Goal: Task Accomplishment & Management: Use online tool/utility

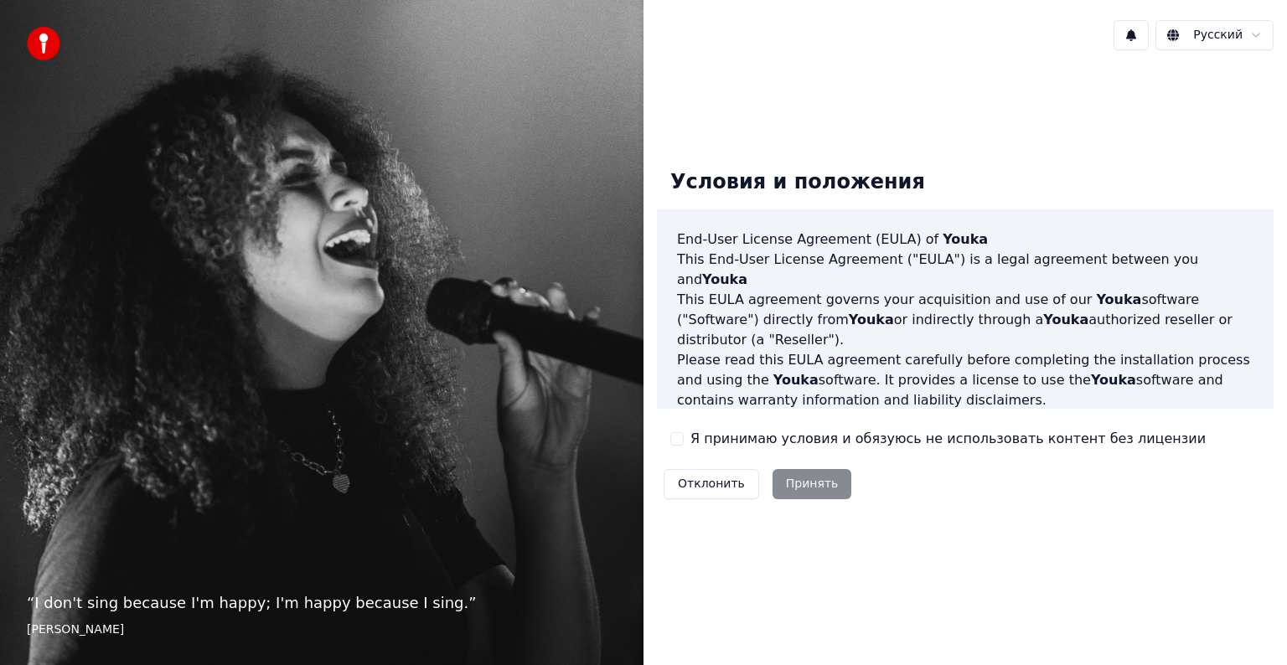
click at [802, 484] on div "Отклонить Принять" at bounding box center [757, 484] width 201 height 44
click at [670, 440] on button "Я принимаю условия и обязуюсь не использовать контент без лицензии" at bounding box center [676, 438] width 13 height 13
click at [801, 486] on button "Принять" at bounding box center [812, 484] width 80 height 30
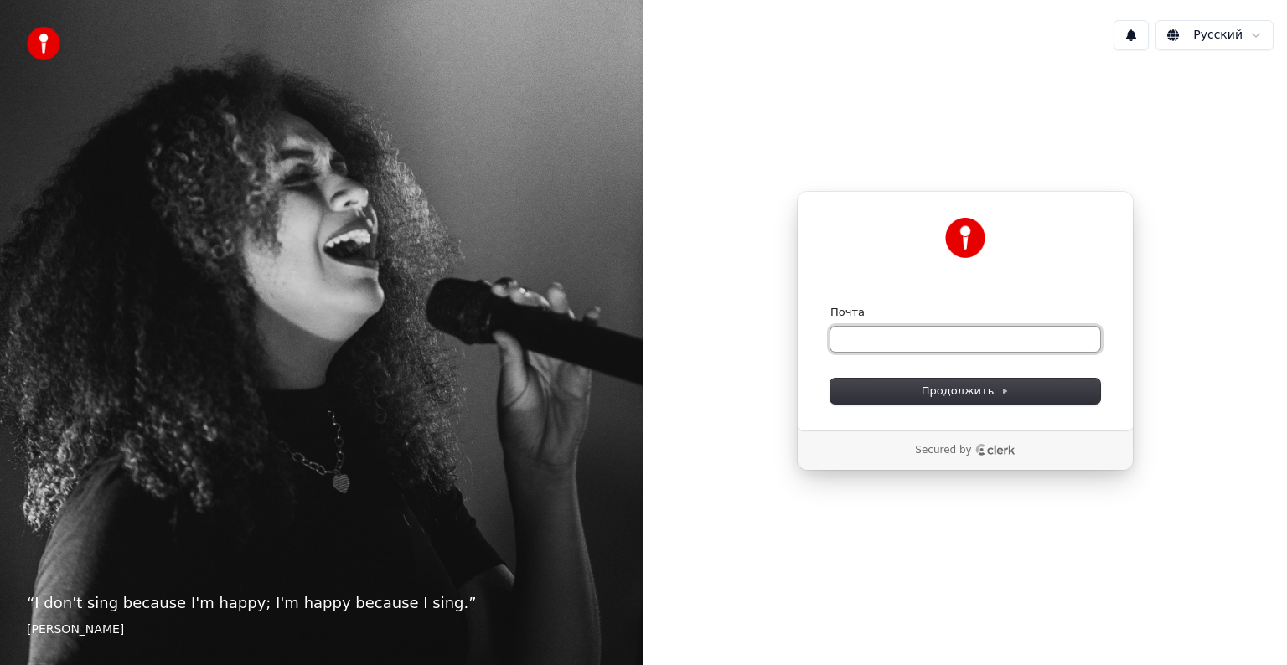
click at [912, 348] on input "Почта" at bounding box center [965, 339] width 270 height 25
click at [959, 389] on span "Продолжить" at bounding box center [965, 391] width 88 height 15
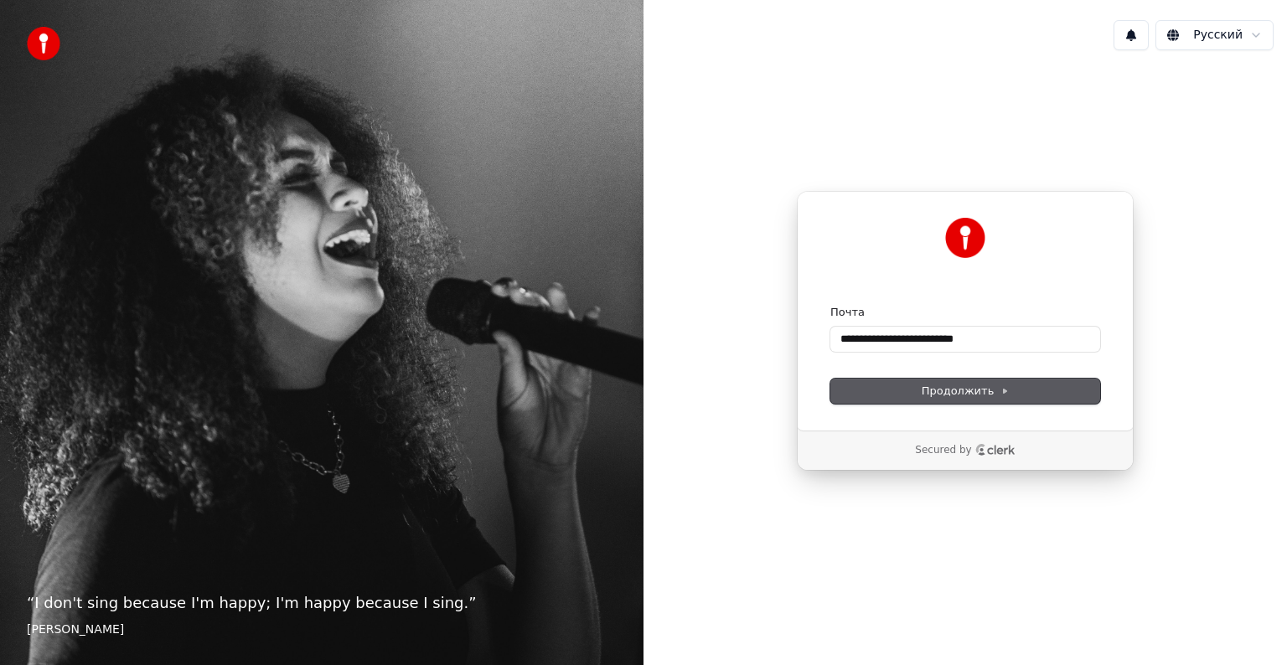
type input "**********"
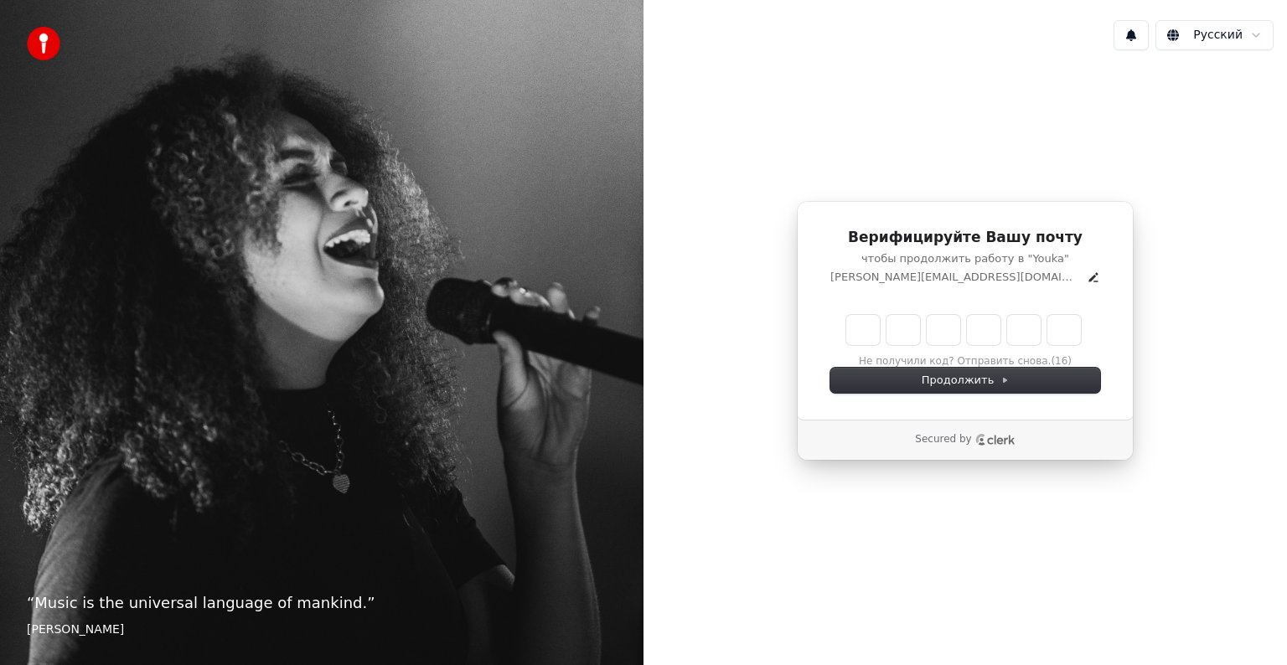
type input "*"
type input "**"
type input "*"
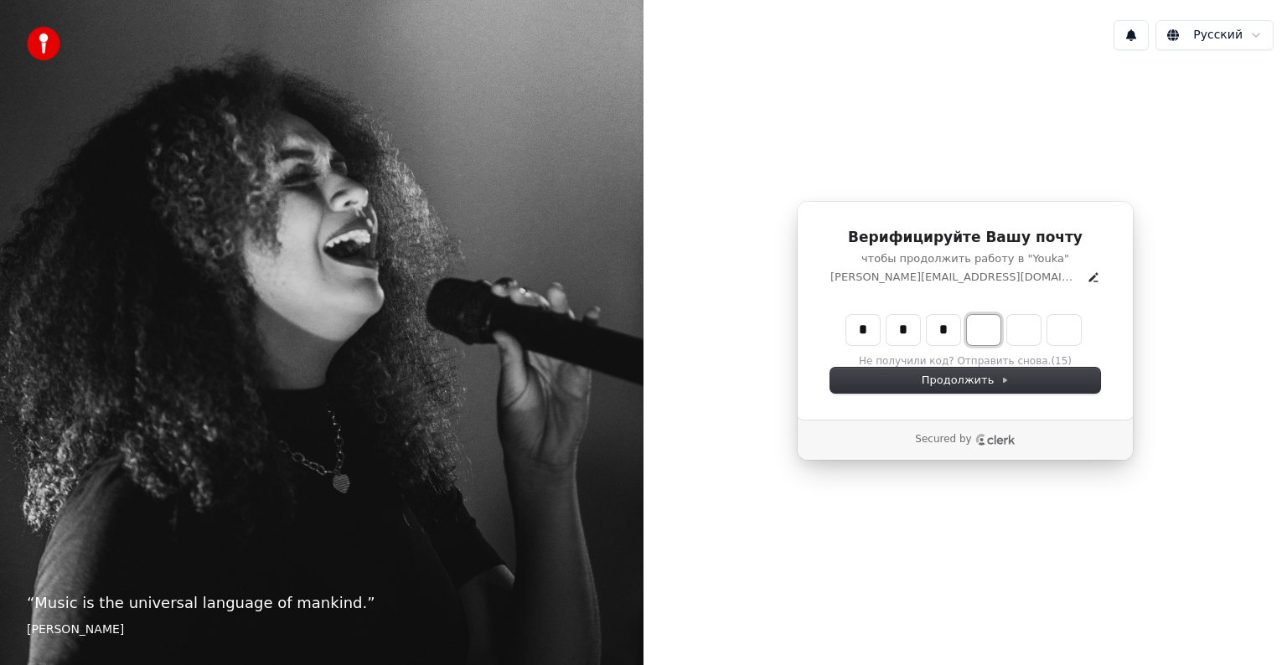
type input "***"
type input "*"
type input "****"
type input "*"
type input "******"
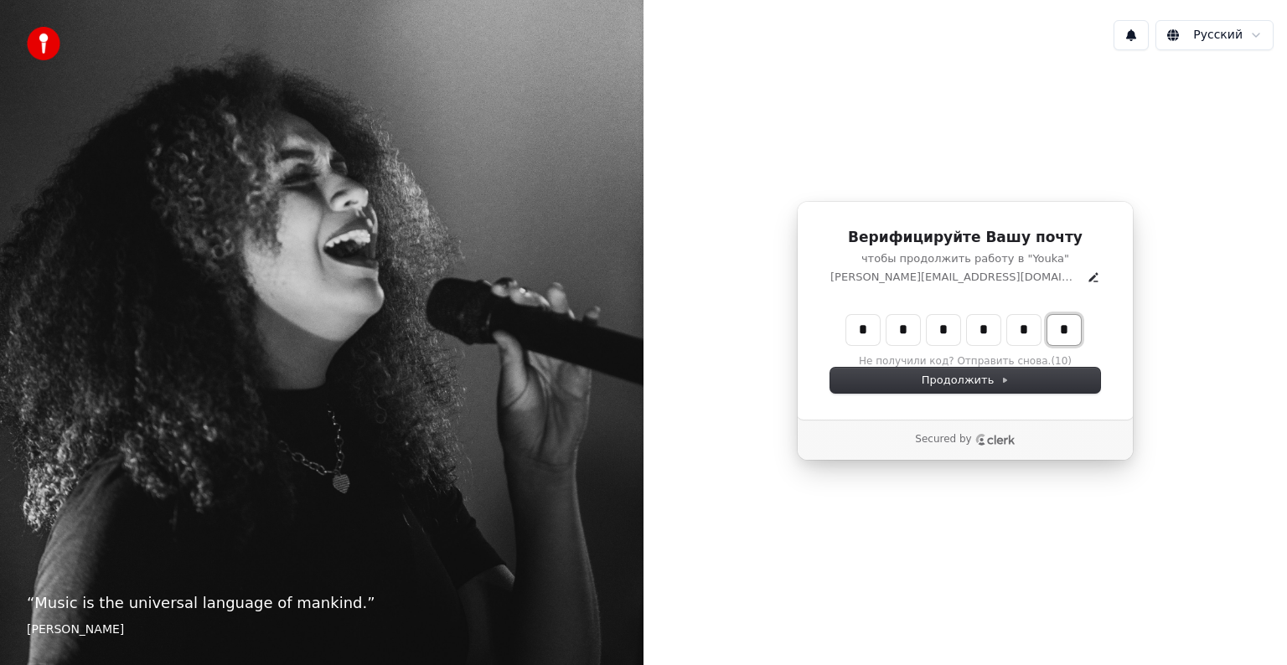
type input "*"
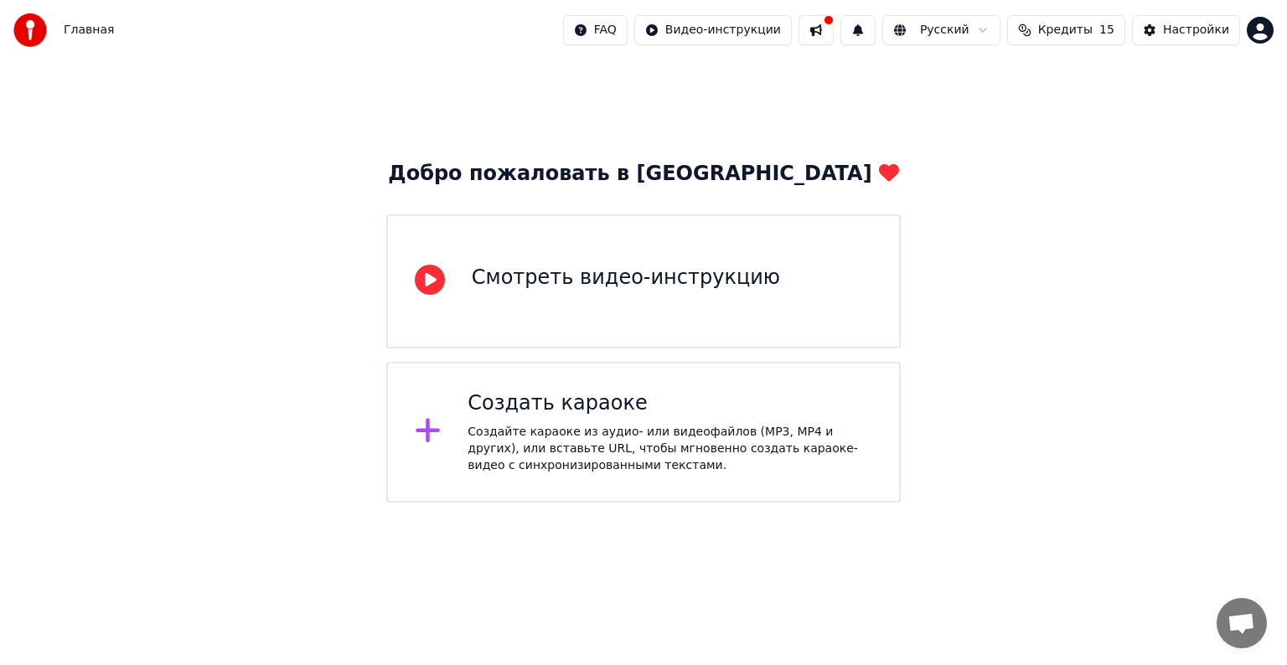
click at [850, 298] on div "Смотреть видео-инструкцию" at bounding box center [643, 281] width 514 height 134
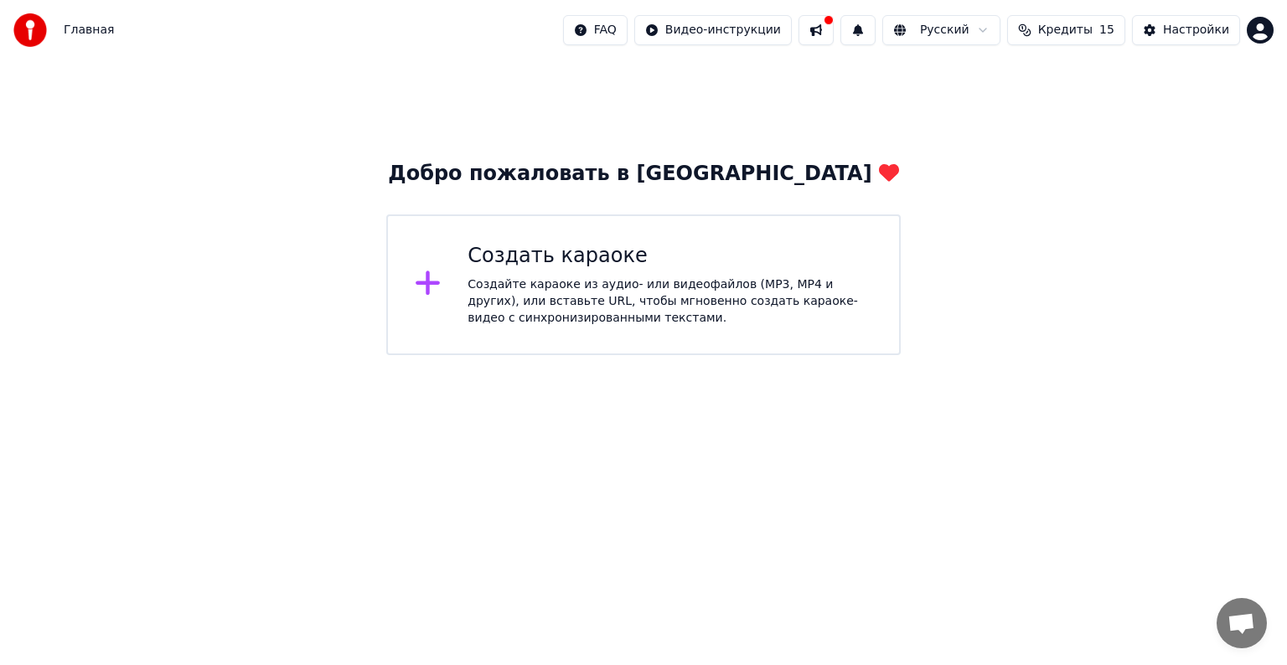
click at [687, 309] on div "Создайте караоке из аудио- или видеофайлов (MP3, MP4 и других), или вставьте UR…" at bounding box center [669, 301] width 405 height 50
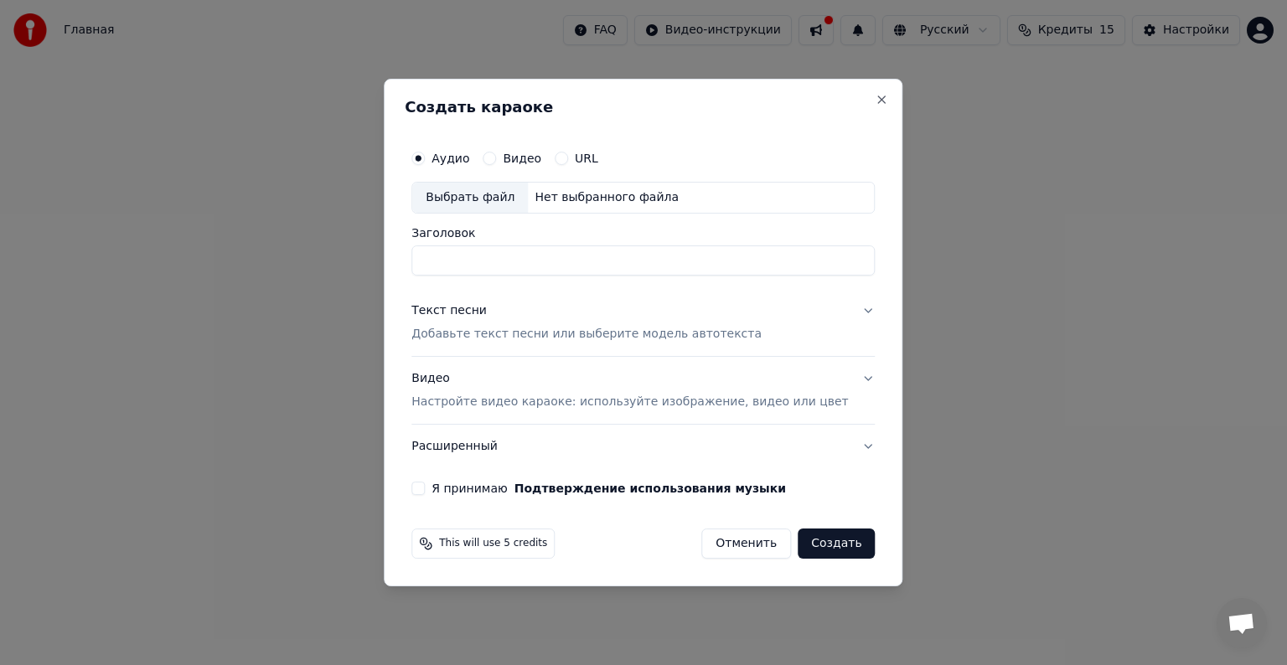
click at [632, 194] on div "Нет выбранного файла" at bounding box center [606, 197] width 157 height 17
click at [496, 156] on button "Видео" at bounding box center [489, 158] width 13 height 13
click at [502, 200] on div "Выбрать файл" at bounding box center [470, 198] width 116 height 30
type input "**********"
click at [671, 338] on p "Добавьте текст песни или выберите модель автотекста" at bounding box center [586, 334] width 350 height 17
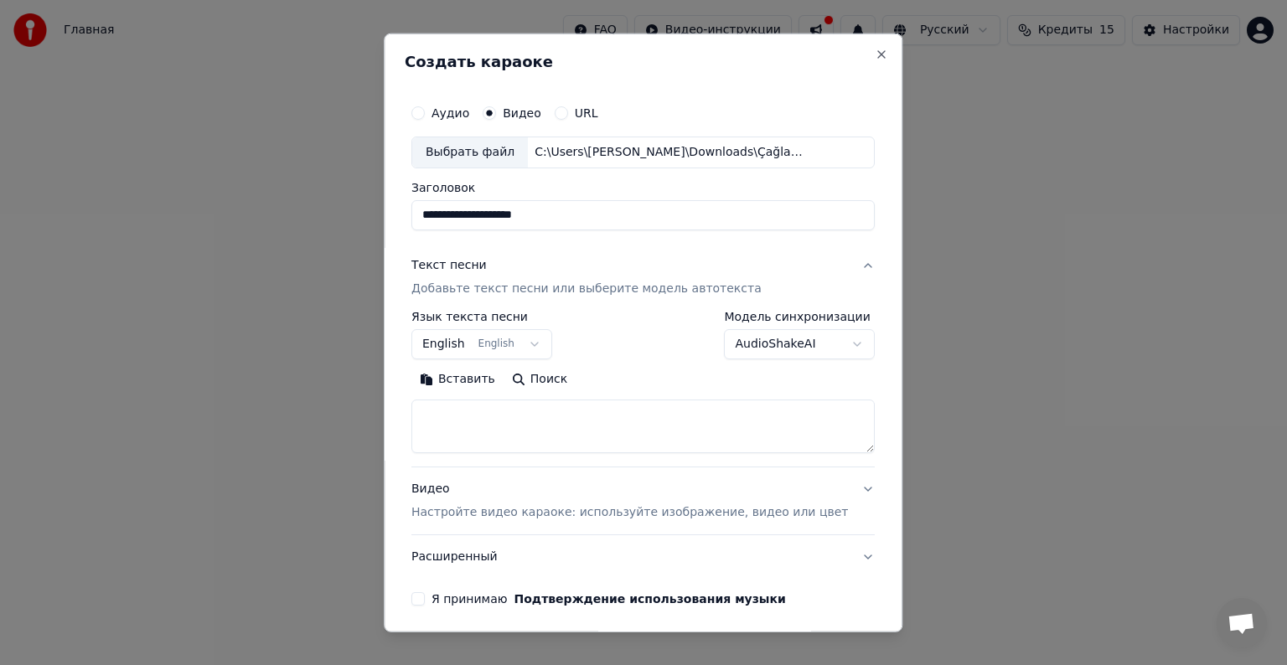
click at [536, 348] on button "English English" at bounding box center [481, 344] width 141 height 30
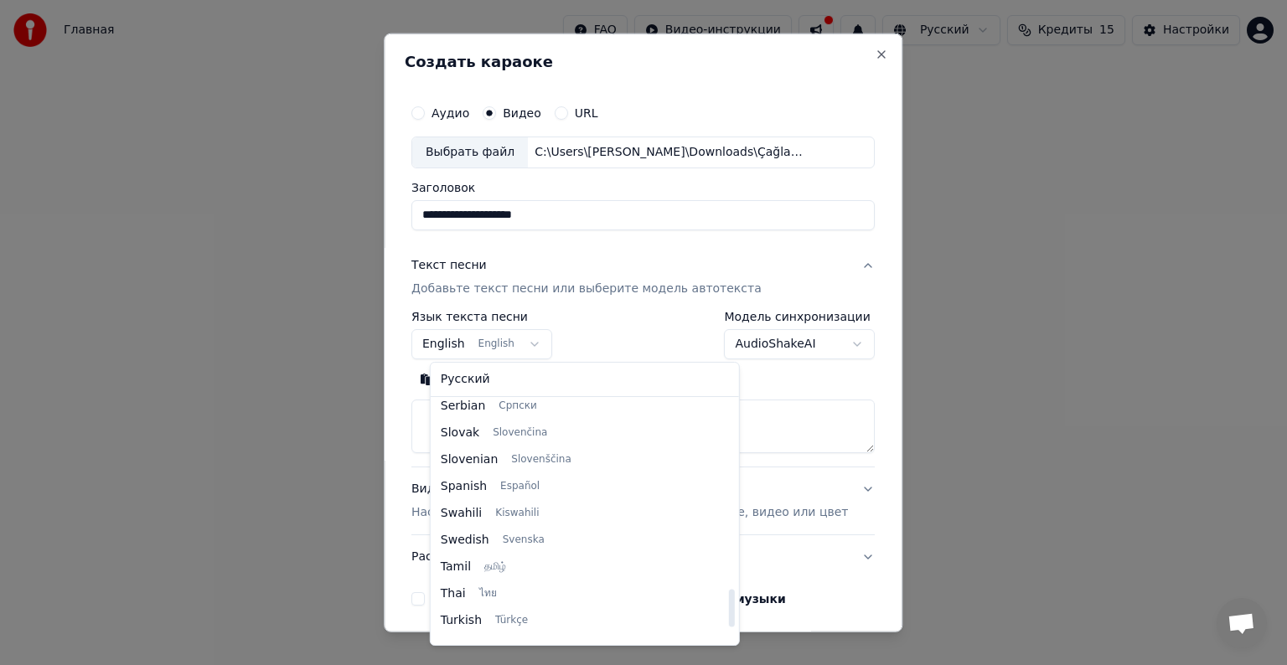
scroll to position [1199, 0]
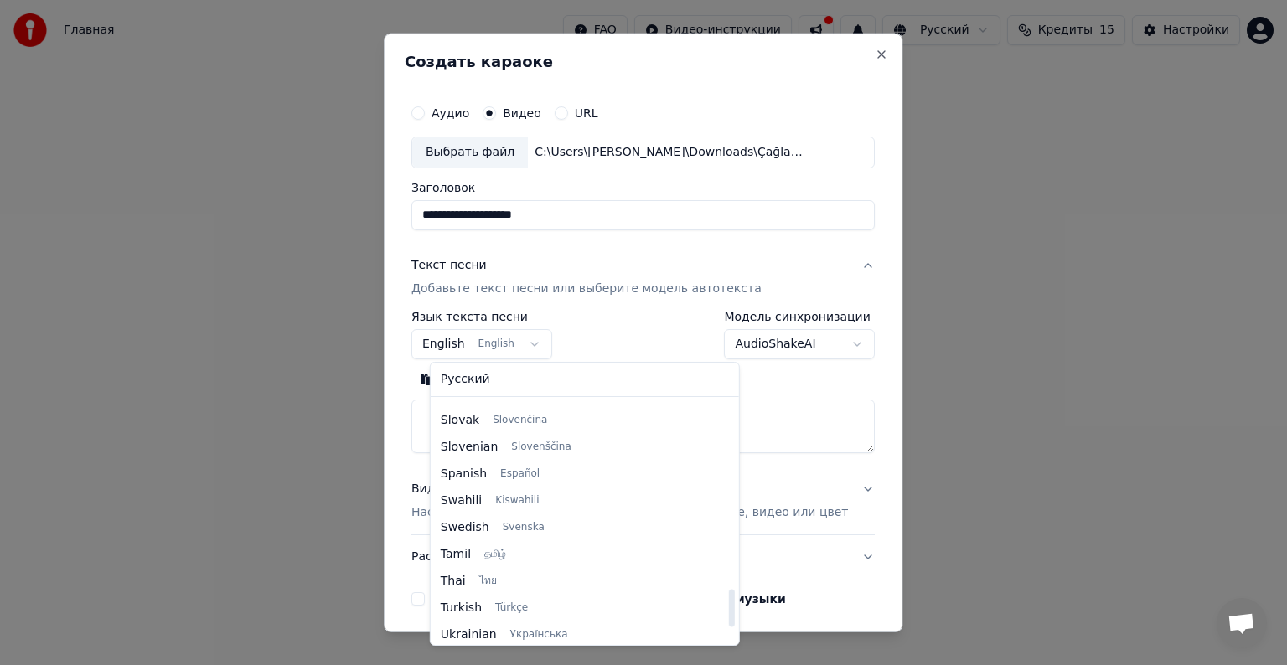
drag, startPoint x: 616, startPoint y: 482, endPoint x: 637, endPoint y: 605, distance: 124.9
click at [728, 605] on div at bounding box center [731, 609] width 6 height 38
select select "**"
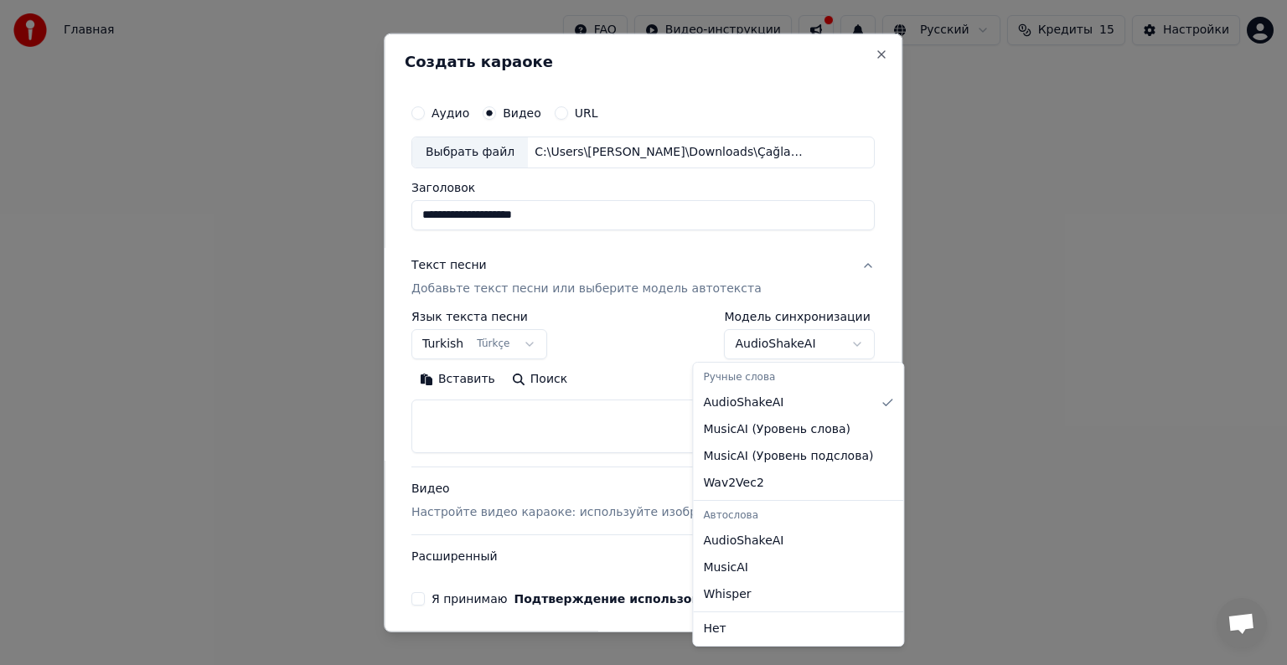
click at [821, 352] on body "**********" at bounding box center [643, 177] width 1287 height 355
click at [818, 348] on body "**********" at bounding box center [643, 177] width 1287 height 355
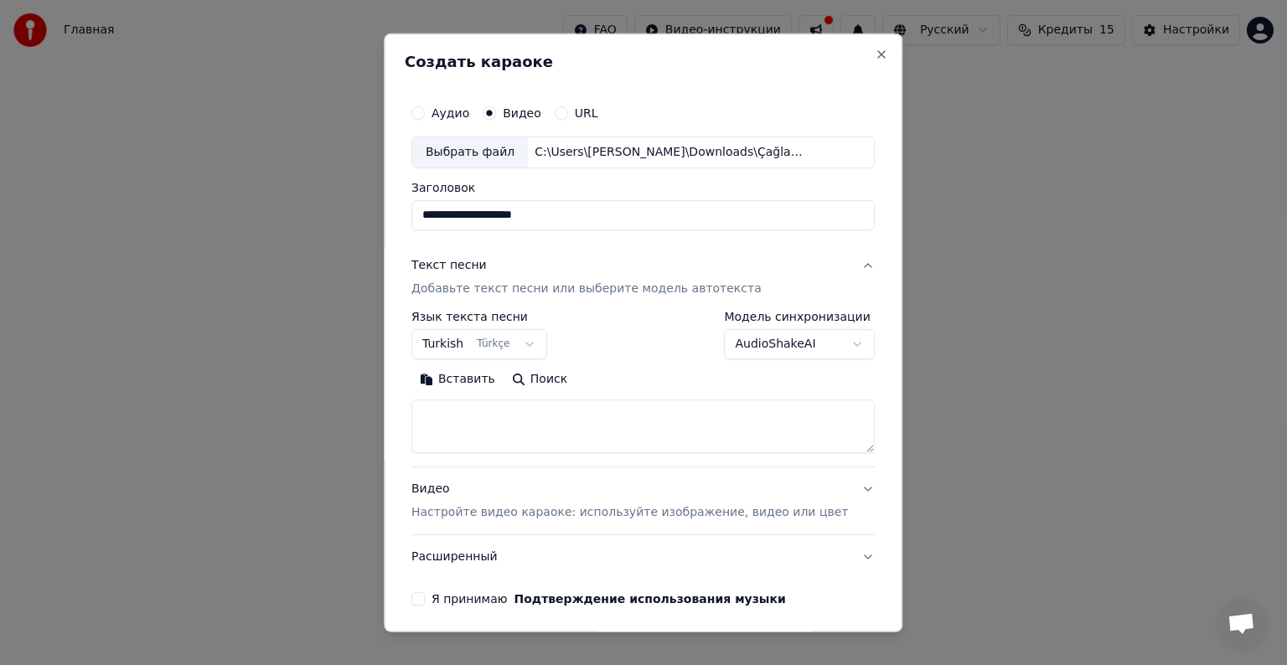
click at [814, 339] on body "**********" at bounding box center [643, 177] width 1287 height 355
click at [667, 429] on textarea at bounding box center [642, 427] width 463 height 54
click at [454, 382] on button "Вставить" at bounding box center [457, 379] width 92 height 27
click at [580, 419] on textarea at bounding box center [618, 427] width 414 height 54
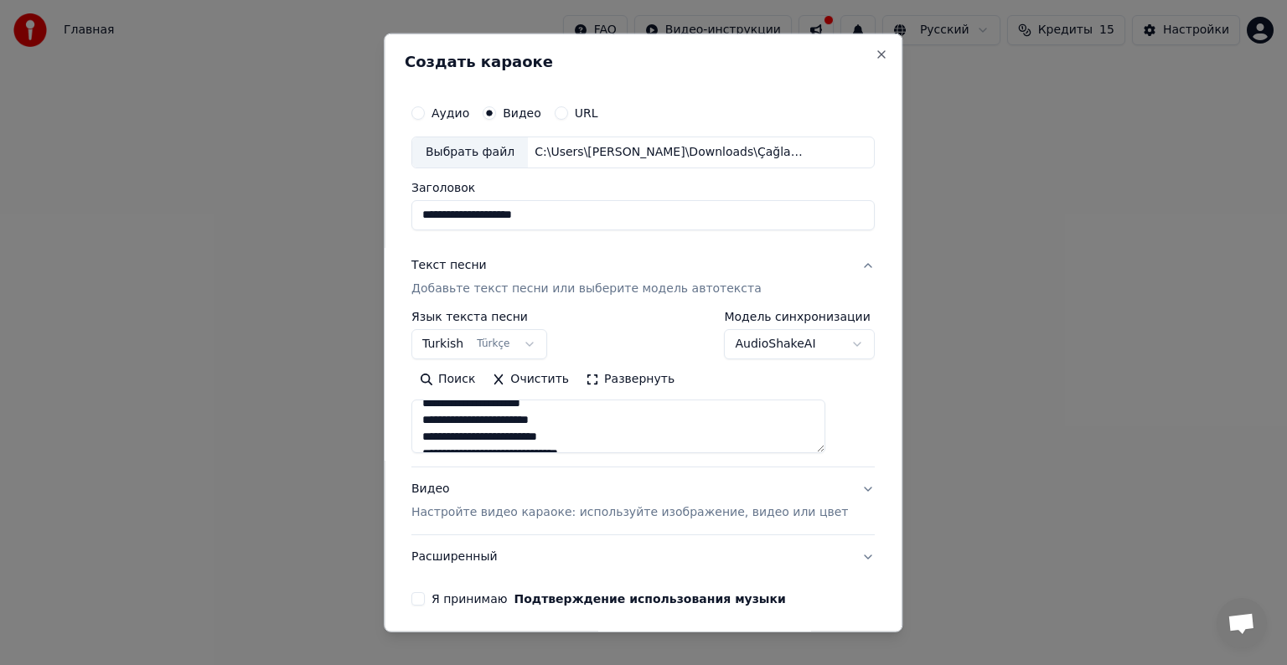
scroll to position [157, 0]
click at [619, 426] on textarea at bounding box center [618, 427] width 414 height 54
click at [539, 415] on textarea at bounding box center [618, 427] width 414 height 54
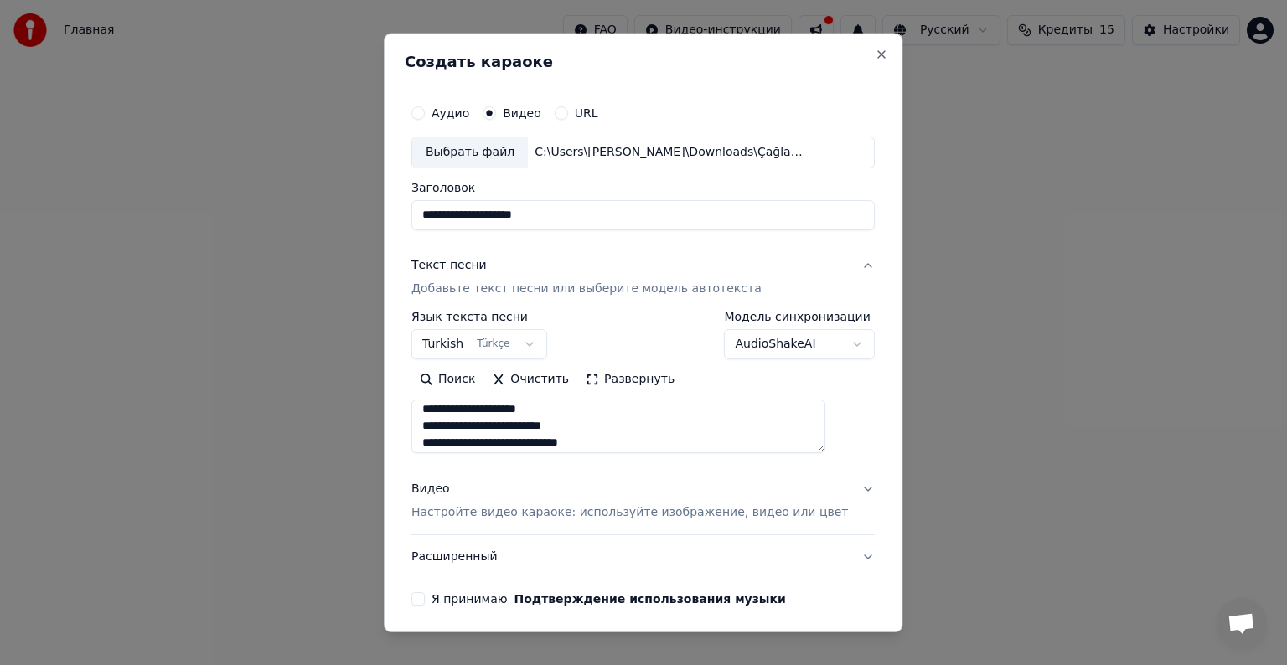
click at [601, 429] on textarea at bounding box center [618, 427] width 414 height 54
click at [575, 431] on textarea at bounding box center [618, 427] width 414 height 54
click at [590, 428] on textarea at bounding box center [618, 427] width 414 height 54
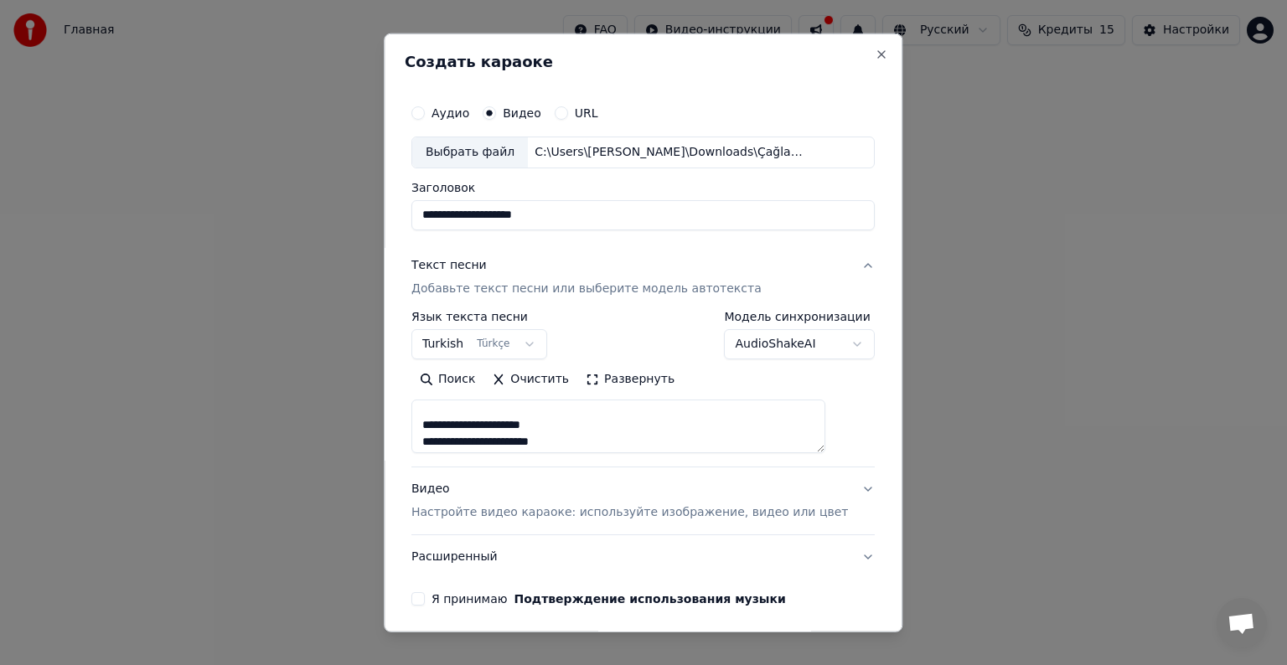
scroll to position [559, 0]
click at [623, 426] on textarea at bounding box center [618, 427] width 414 height 54
click at [549, 429] on textarea at bounding box center [618, 427] width 414 height 54
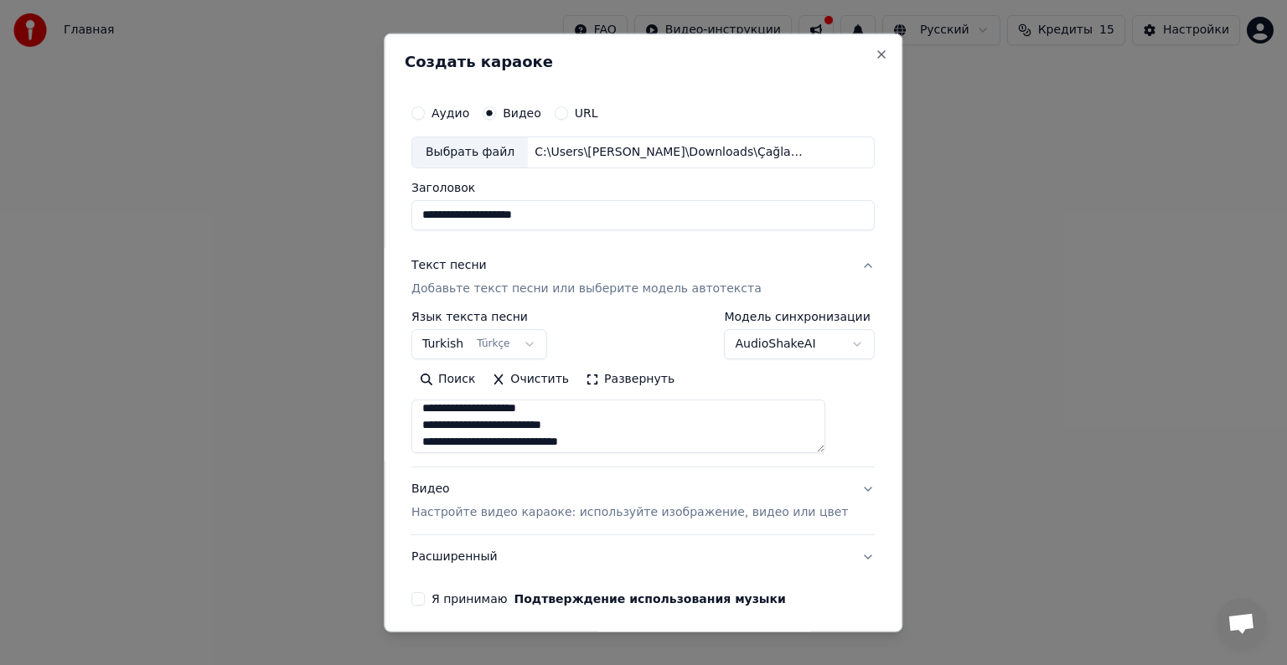
click at [596, 426] on textarea at bounding box center [618, 427] width 414 height 54
click at [547, 429] on textarea at bounding box center [618, 427] width 414 height 54
click at [599, 430] on textarea at bounding box center [618, 427] width 414 height 54
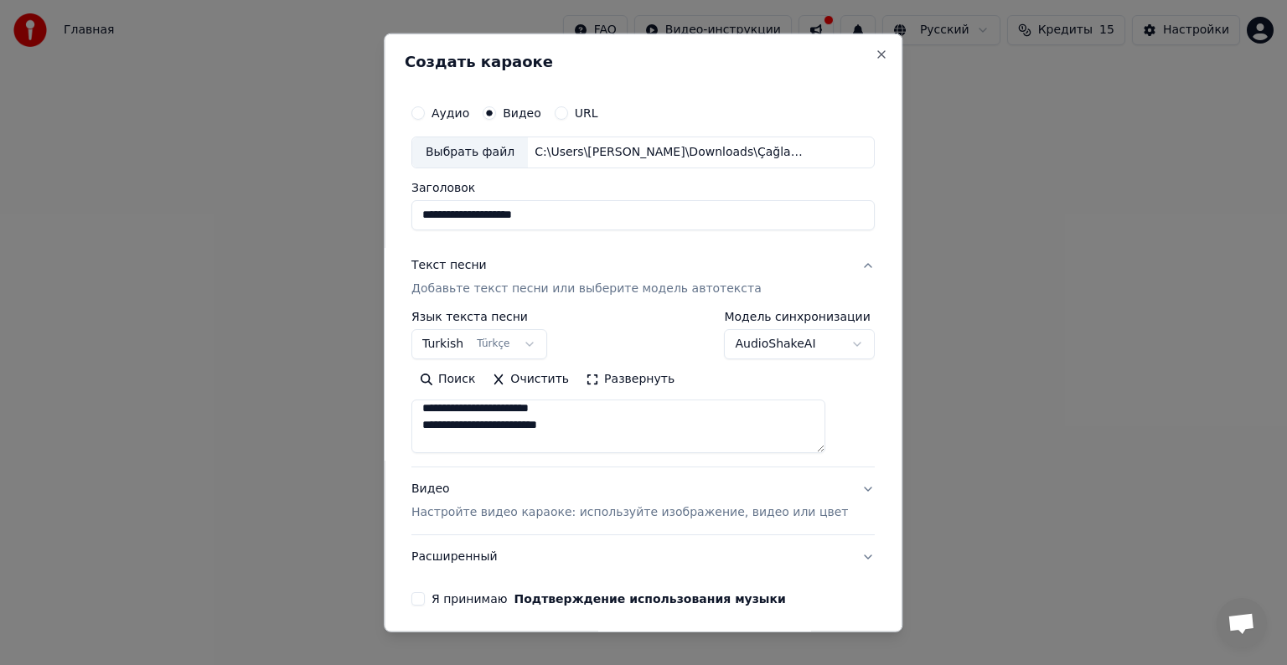
scroll to position [860, 0]
click at [825, 438] on textarea at bounding box center [618, 427] width 414 height 54
click at [582, 426] on textarea at bounding box center [618, 427] width 414 height 54
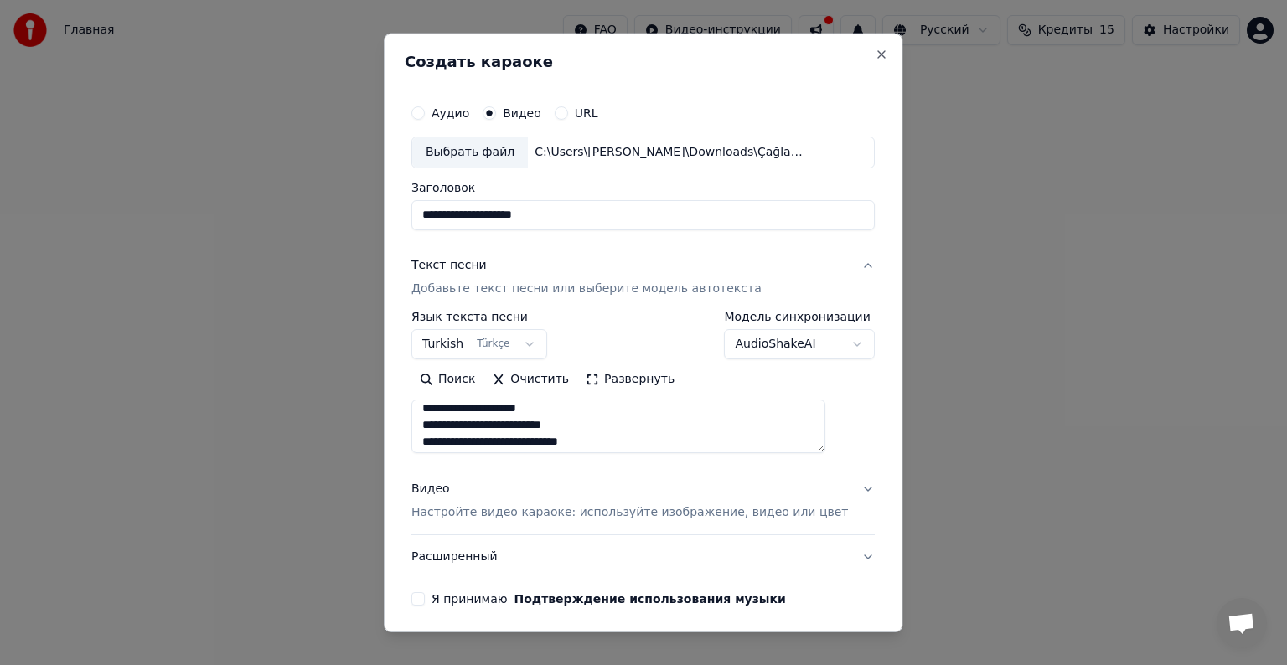
click at [593, 427] on textarea at bounding box center [618, 427] width 414 height 54
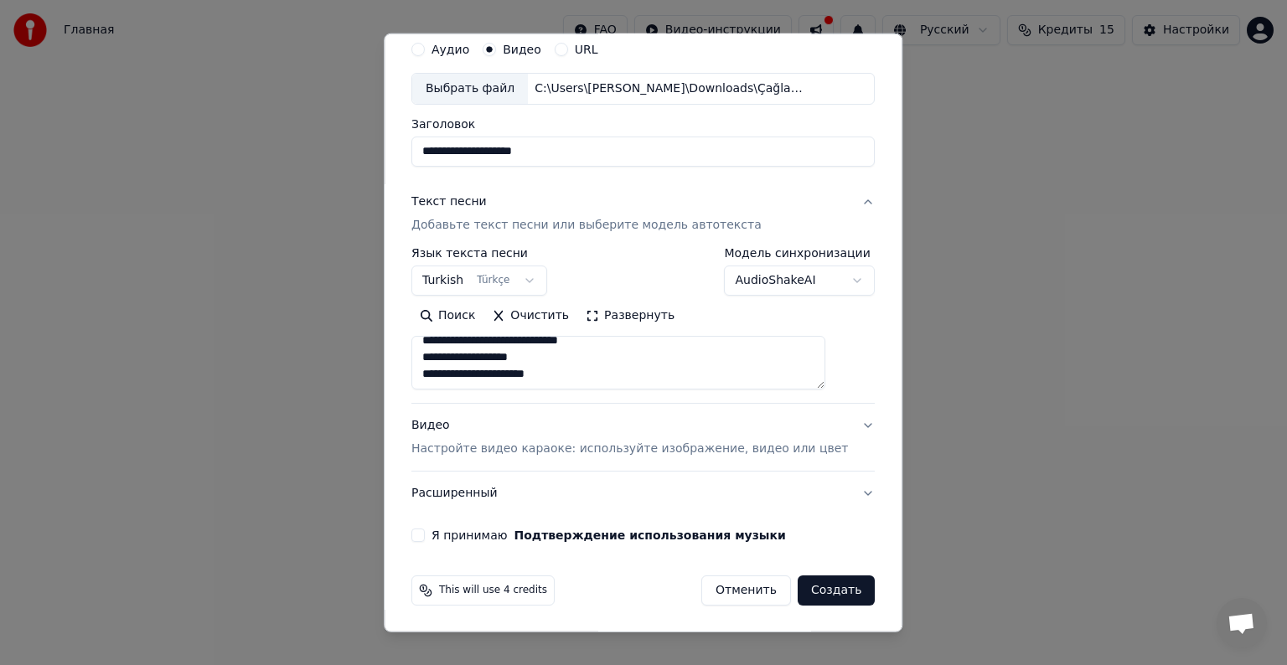
scroll to position [0, 0]
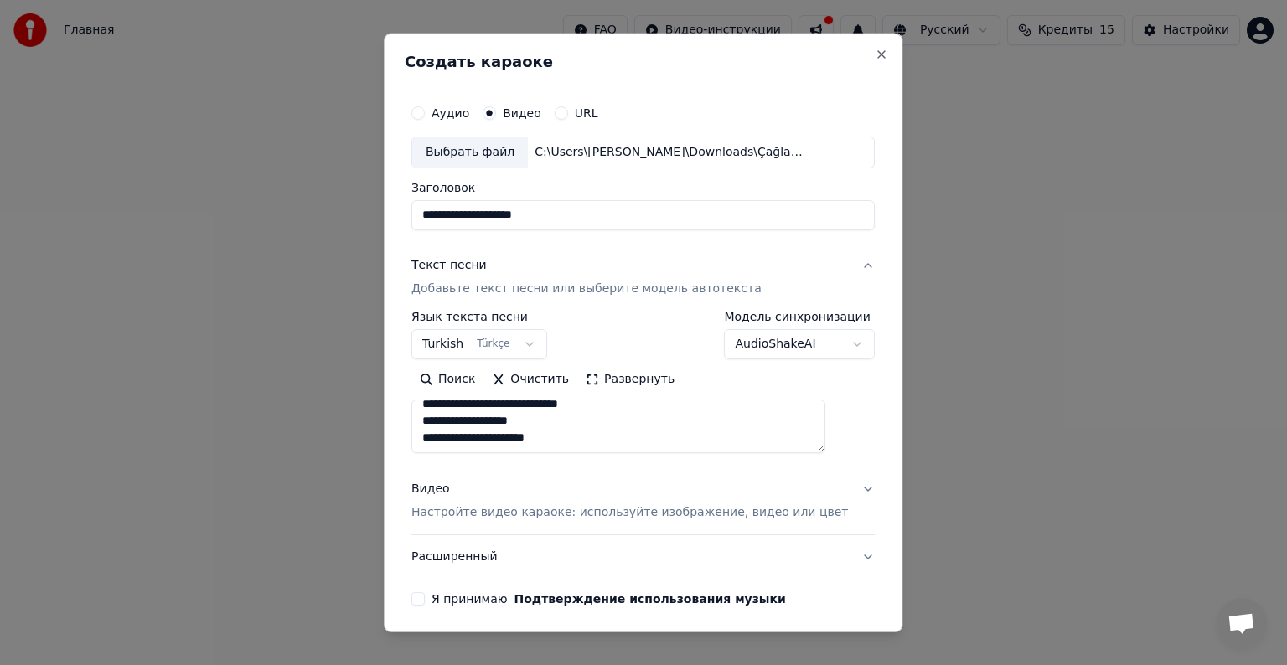
type textarea "**********"
click at [514, 509] on p "Настройте видео караоке: используйте изображение, видео или цвет" at bounding box center [629, 512] width 436 height 17
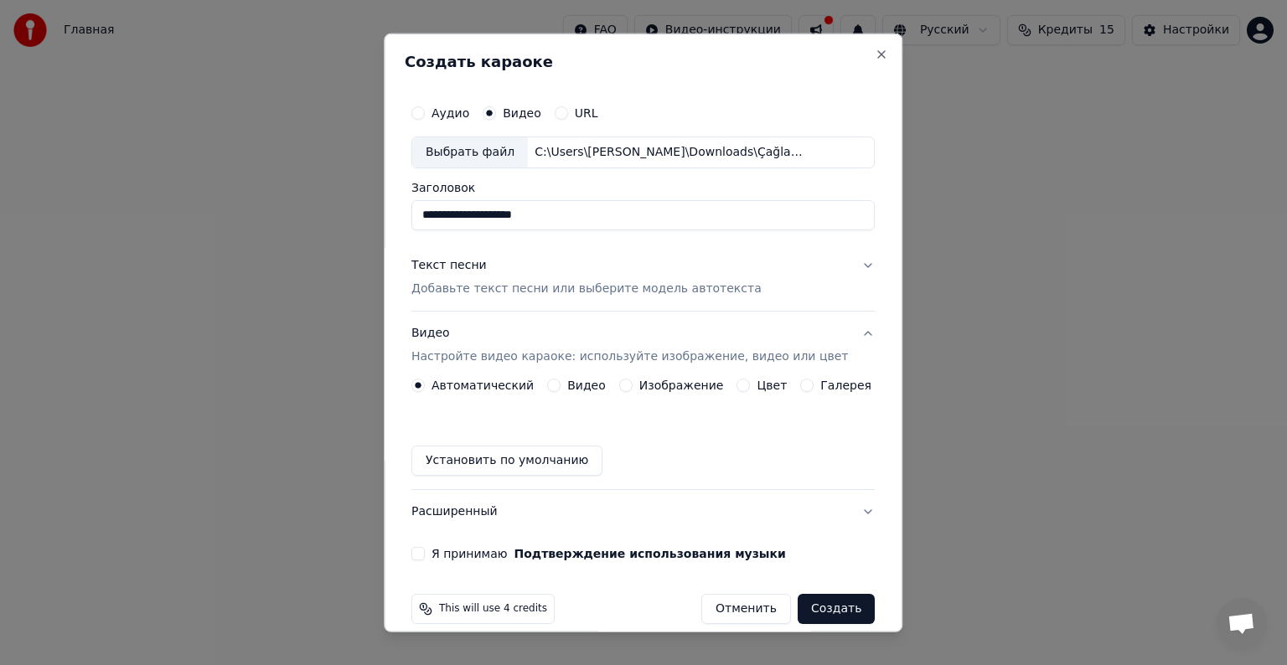
click at [623, 384] on button "Изображение" at bounding box center [625, 385] width 13 height 13
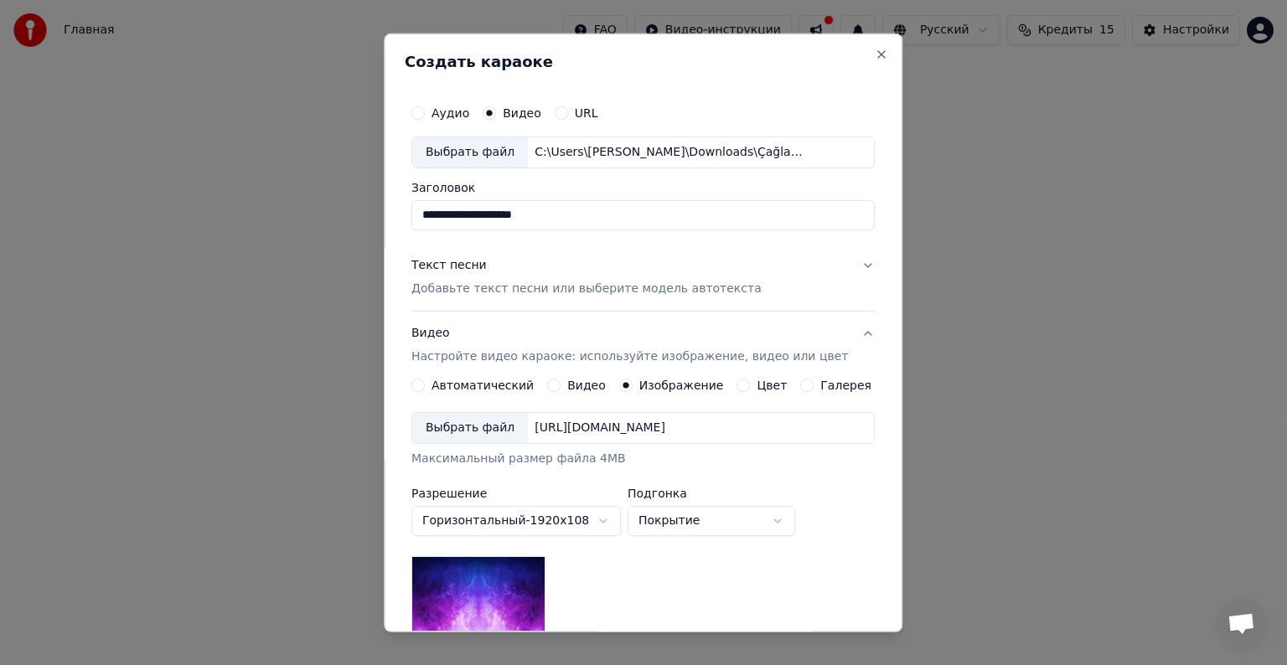
click at [471, 432] on div "Выбрать файл" at bounding box center [470, 428] width 116 height 30
click at [509, 431] on div "Выбрать файл" at bounding box center [470, 428] width 116 height 30
click at [493, 429] on div "Выбрать файл" at bounding box center [470, 428] width 116 height 30
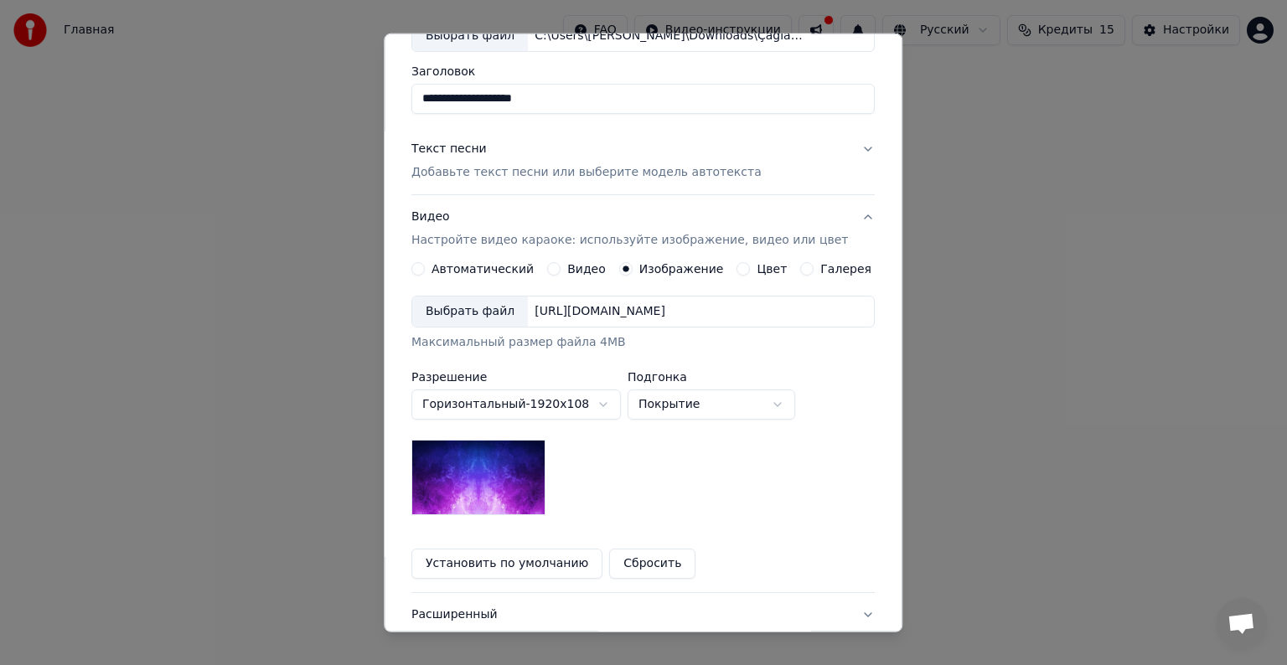
scroll to position [139, 0]
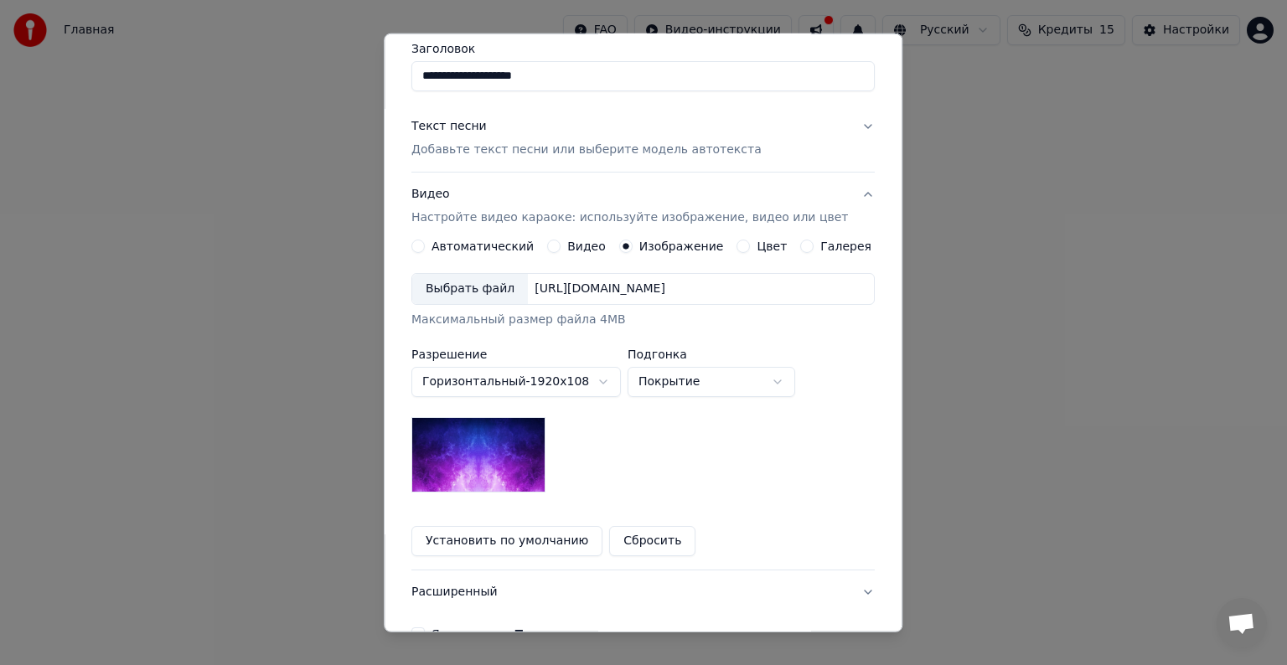
click at [538, 472] on img at bounding box center [478, 454] width 134 height 75
click at [662, 355] on body "**********" at bounding box center [643, 177] width 1287 height 355
click at [668, 539] on button "Сбросить" at bounding box center [653, 541] width 86 height 30
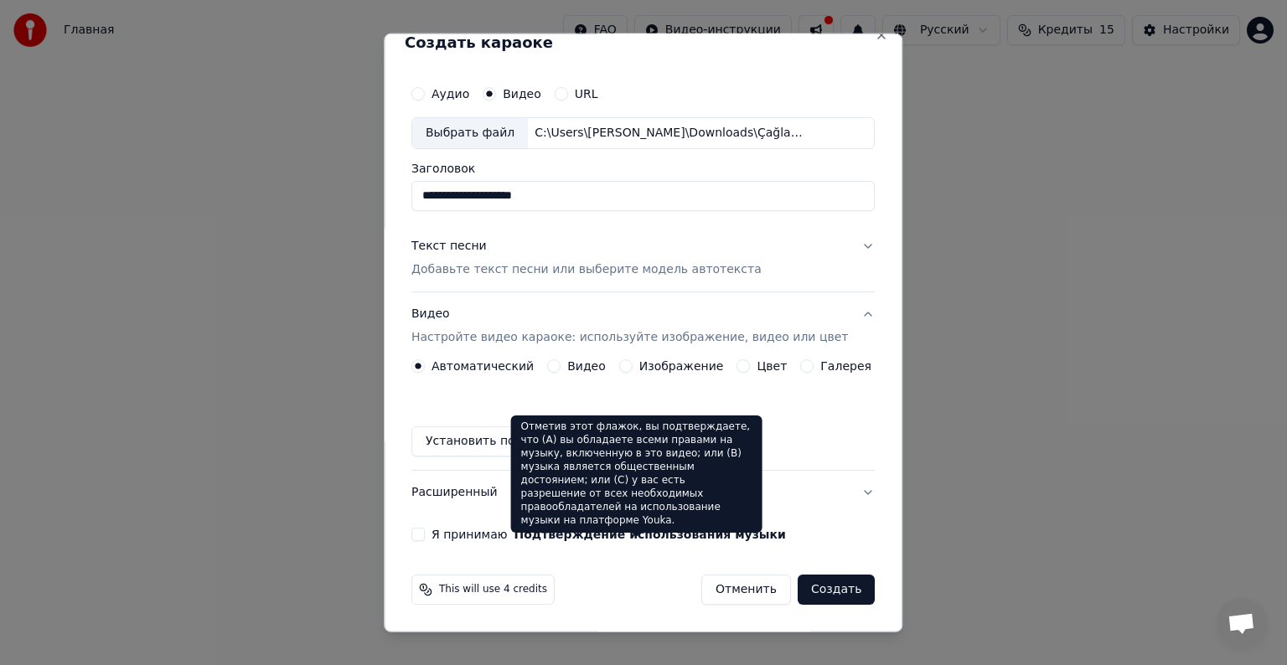
scroll to position [18, 0]
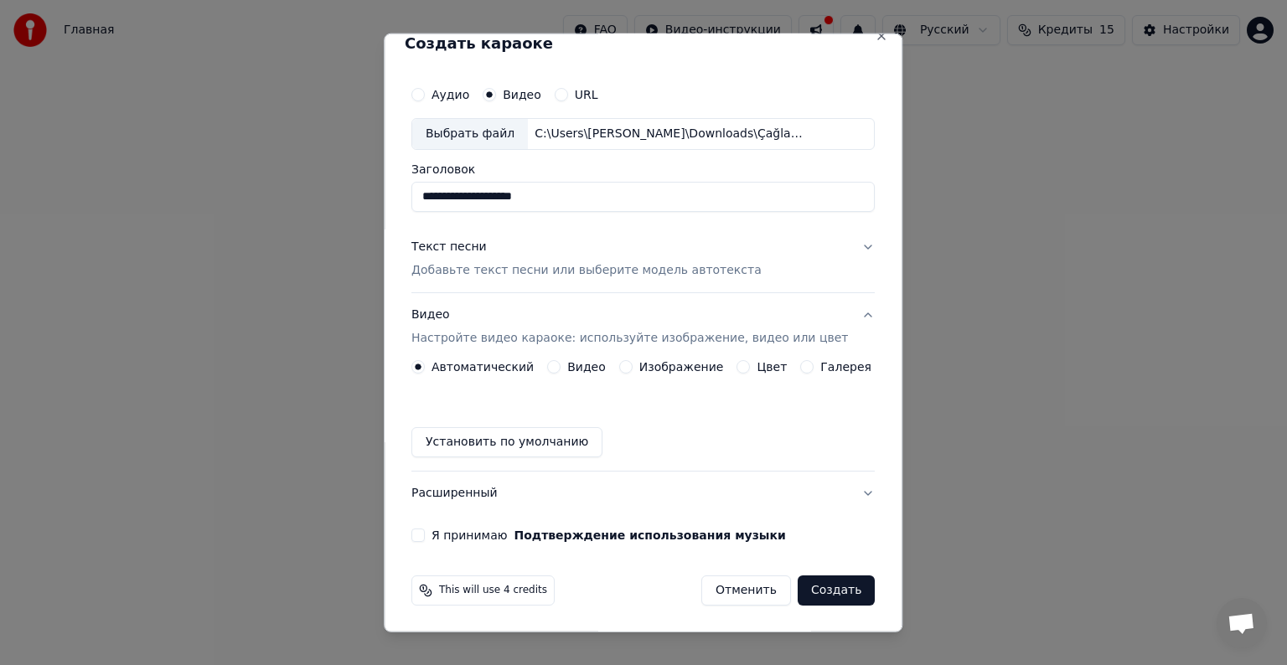
click at [425, 534] on button "Я принимаю Подтверждение использования музыки" at bounding box center [417, 535] width 13 height 13
click at [480, 439] on button "Установить по умолчанию" at bounding box center [506, 442] width 191 height 30
click at [629, 367] on div "Изображение" at bounding box center [671, 366] width 105 height 13
click at [620, 365] on button "Изображение" at bounding box center [625, 366] width 13 height 13
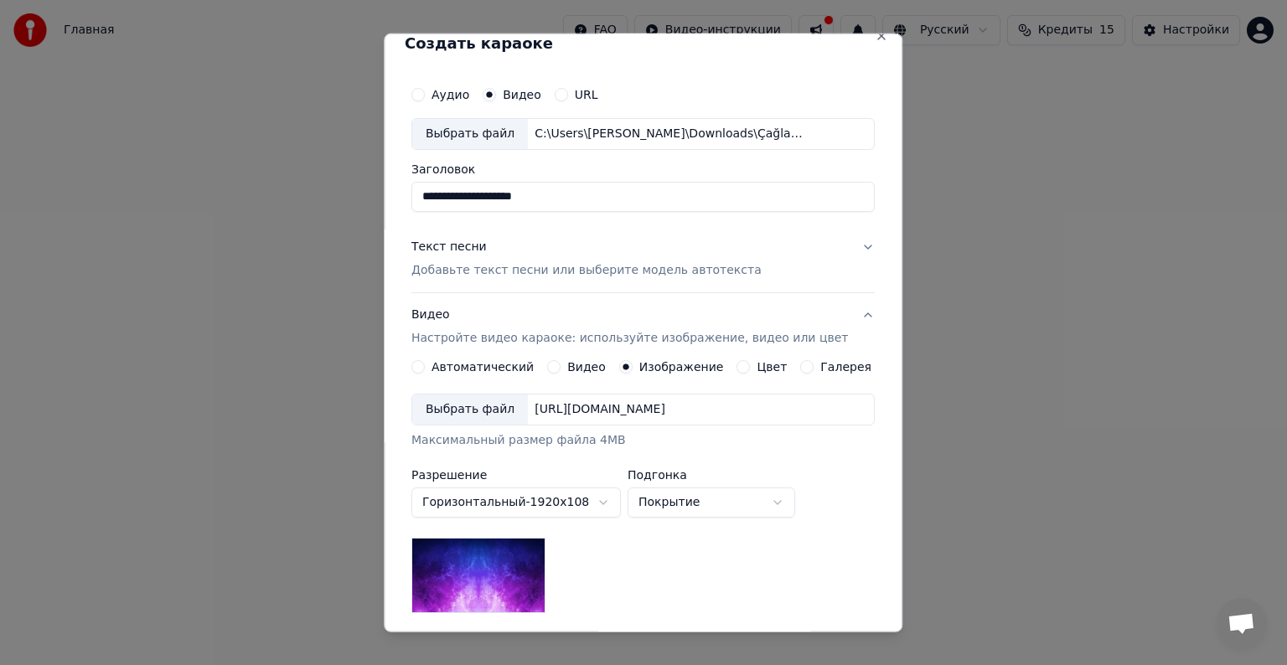
click at [488, 406] on div "Выбрать файл" at bounding box center [470, 410] width 116 height 30
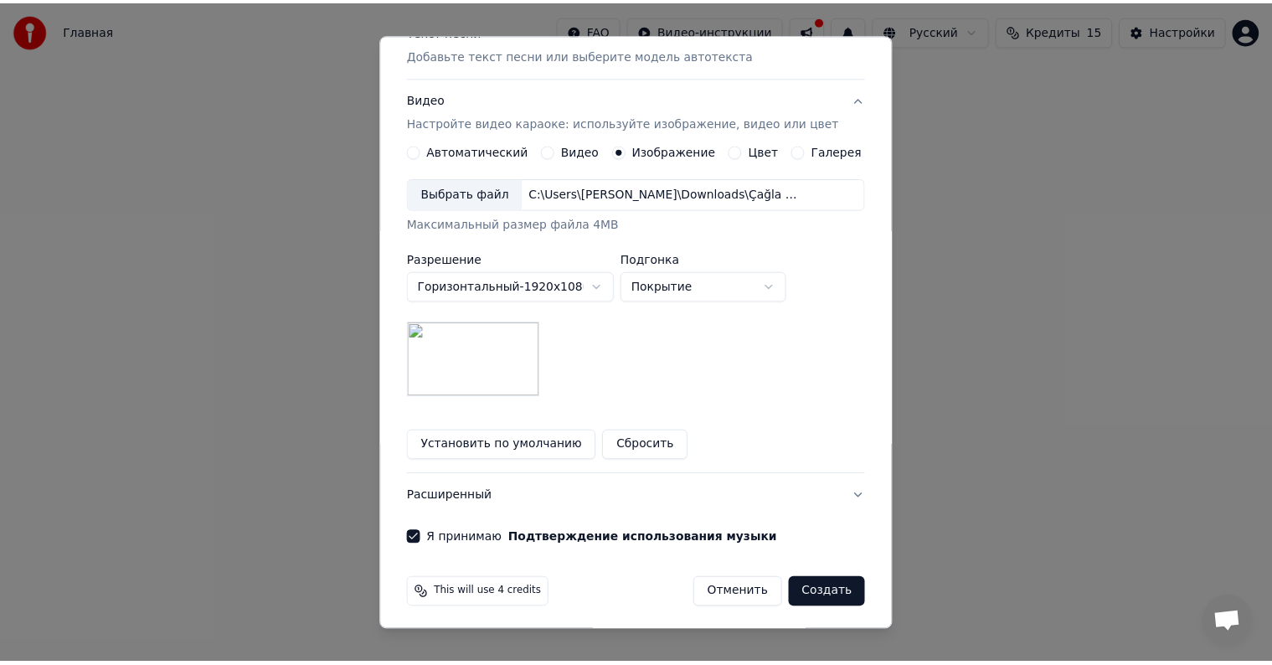
scroll to position [238, 0]
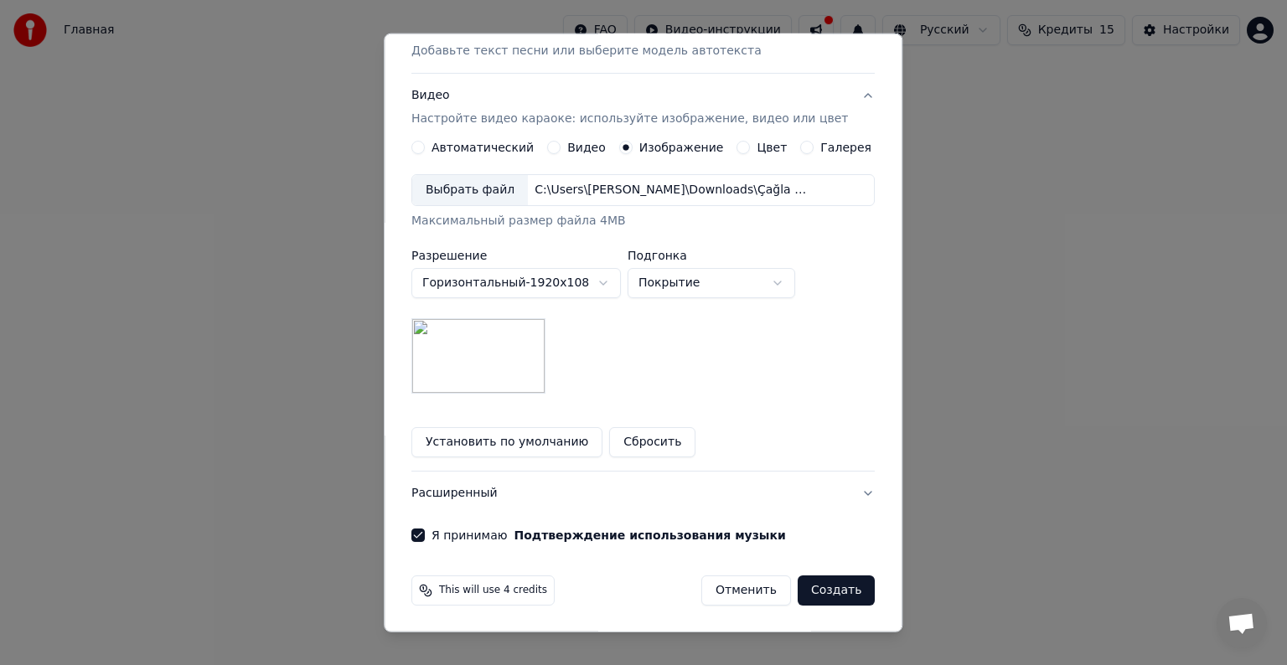
click at [827, 593] on button "Создать" at bounding box center [835, 590] width 77 height 30
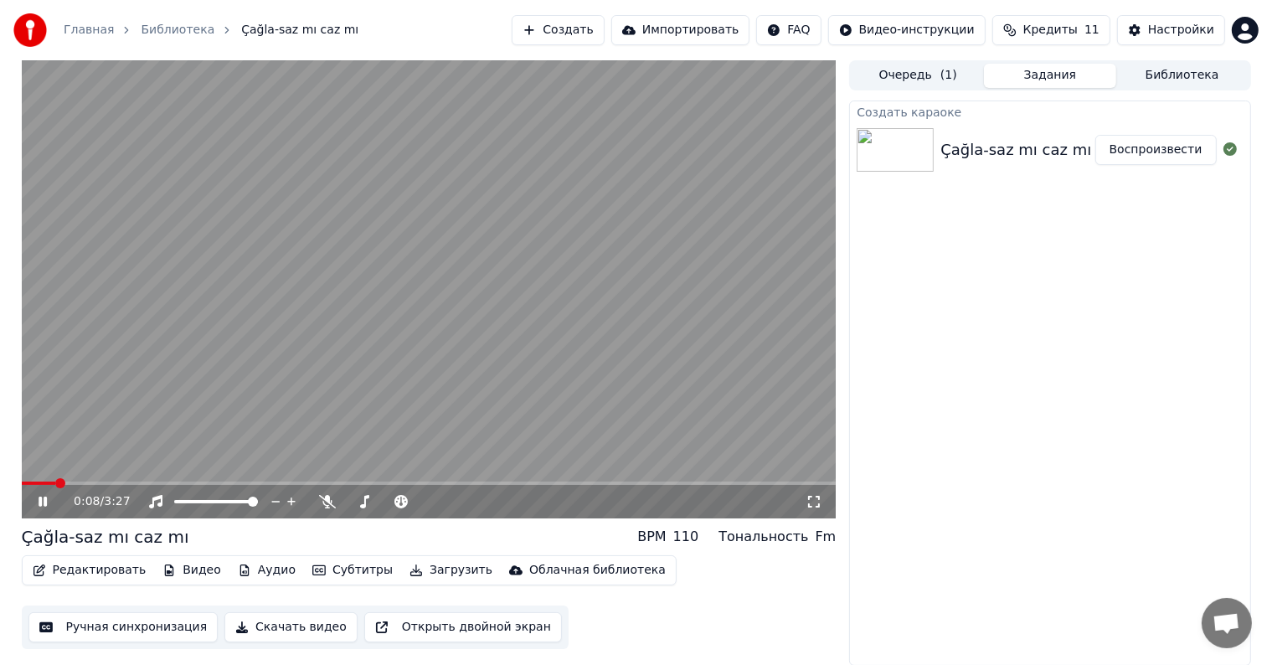
click at [813, 498] on icon at bounding box center [814, 501] width 17 height 13
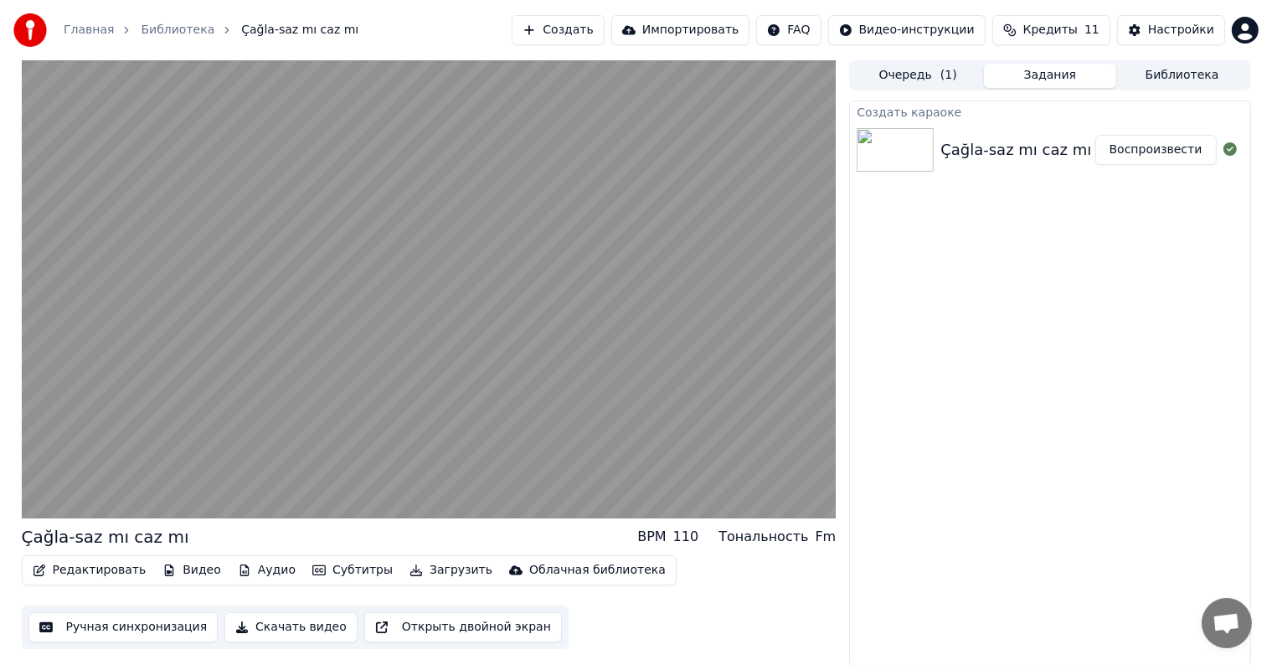
click at [407, 570] on button "Загрузить" at bounding box center [451, 570] width 96 height 23
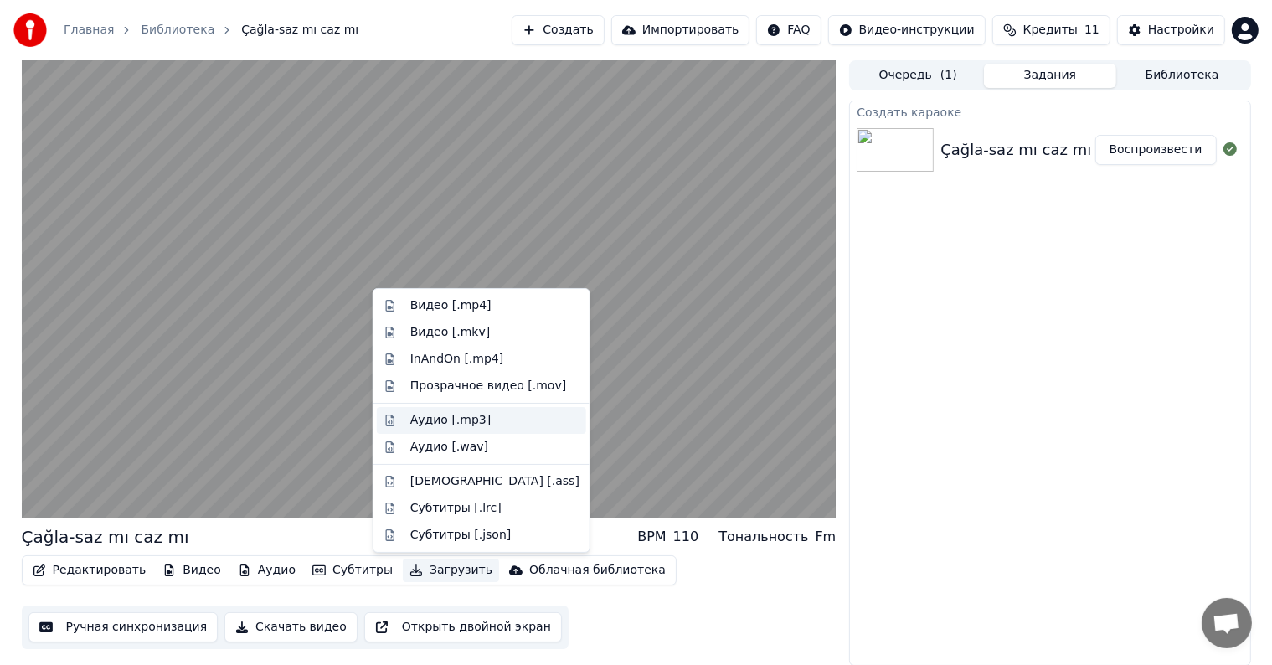
click at [444, 419] on div "Аудио [.mp3]" at bounding box center [450, 420] width 80 height 17
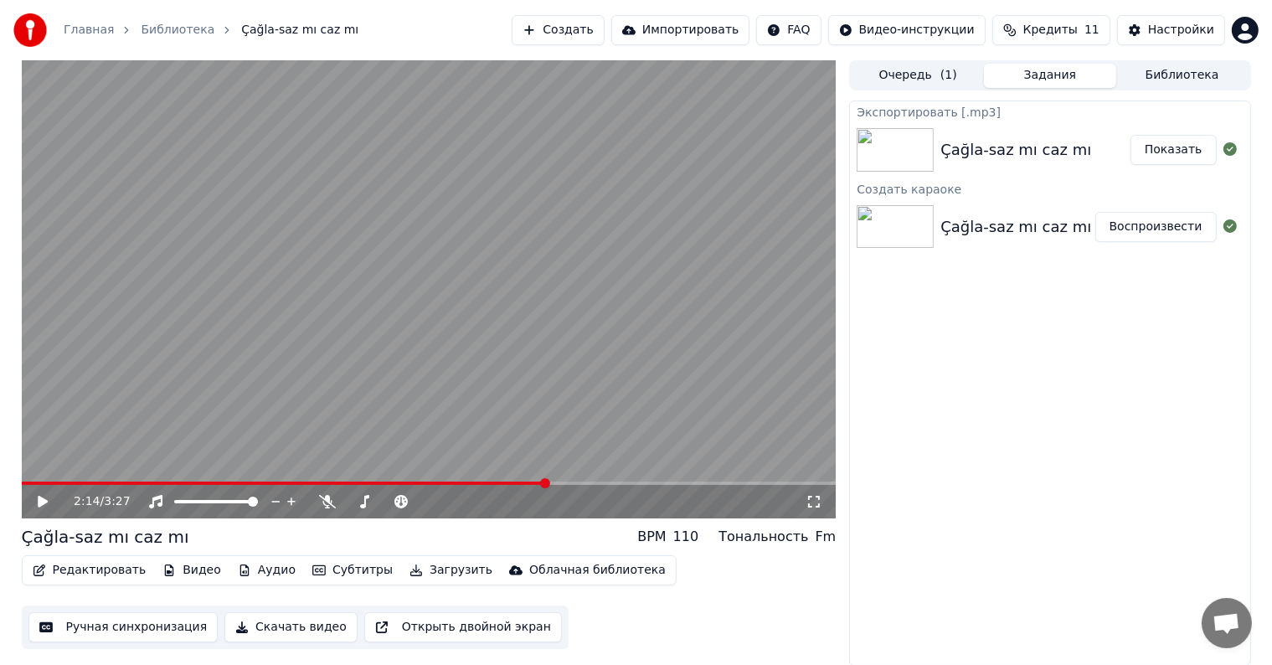
click at [1180, 141] on button "Показать" at bounding box center [1174, 150] width 86 height 30
